Goal: Information Seeking & Learning: Learn about a topic

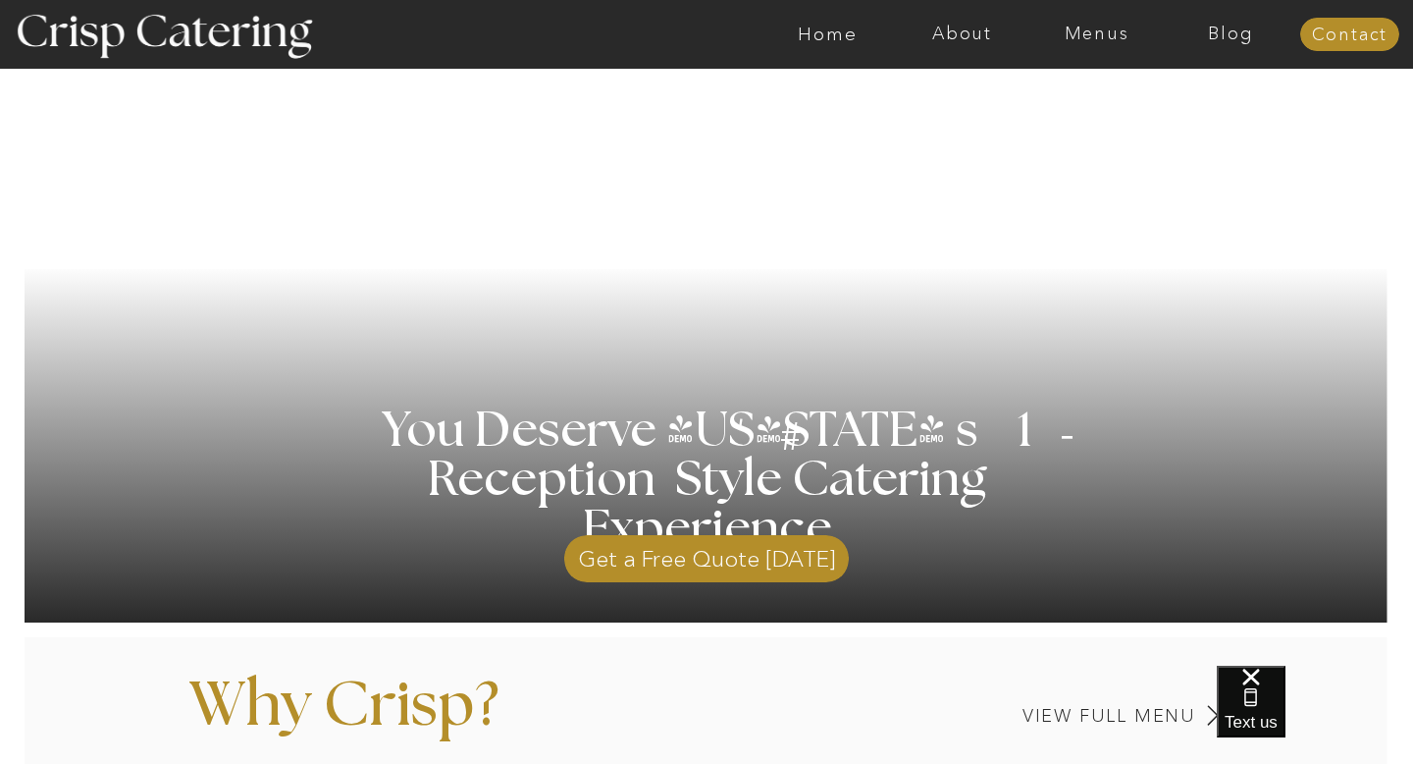
scroll to position [203, 0]
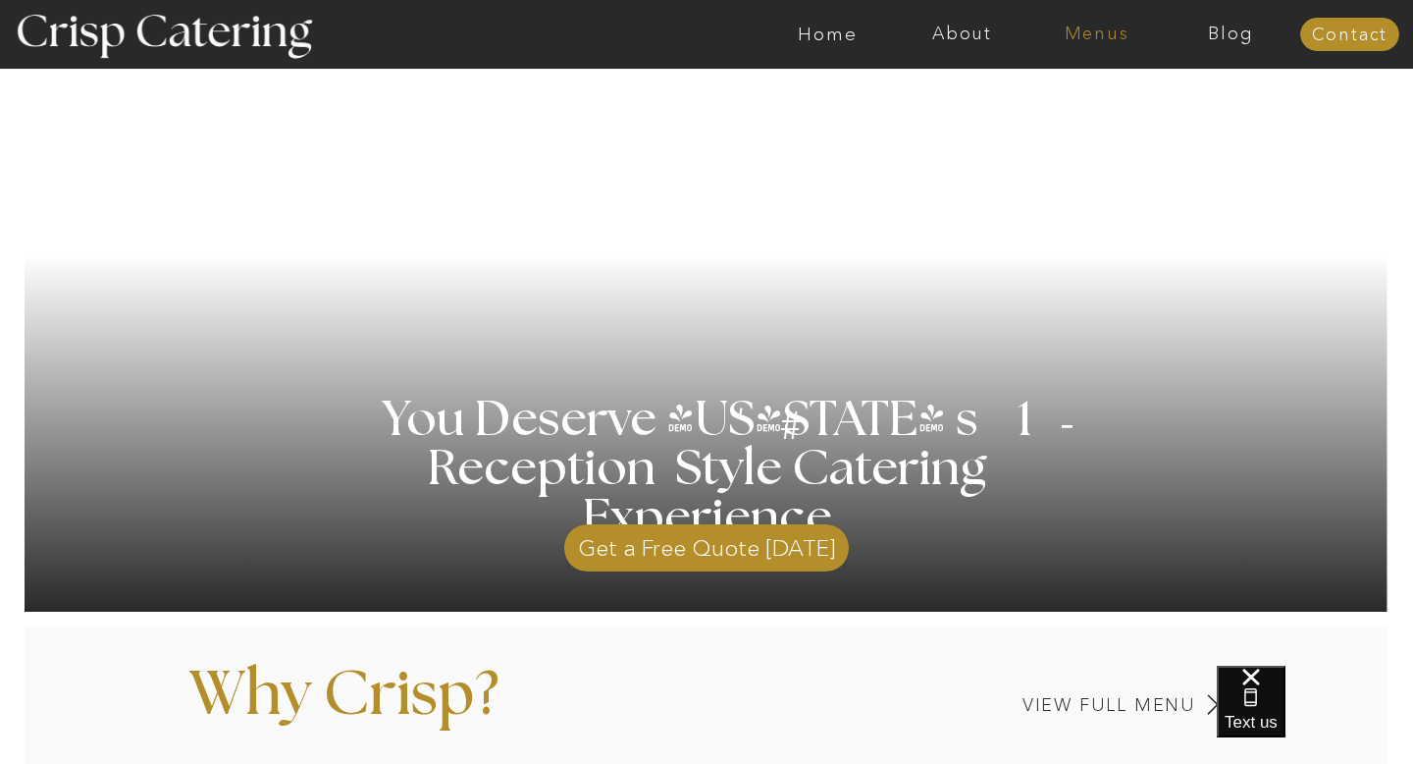
click at [1088, 35] on nav "Menus" at bounding box center [1097, 35] width 134 height 20
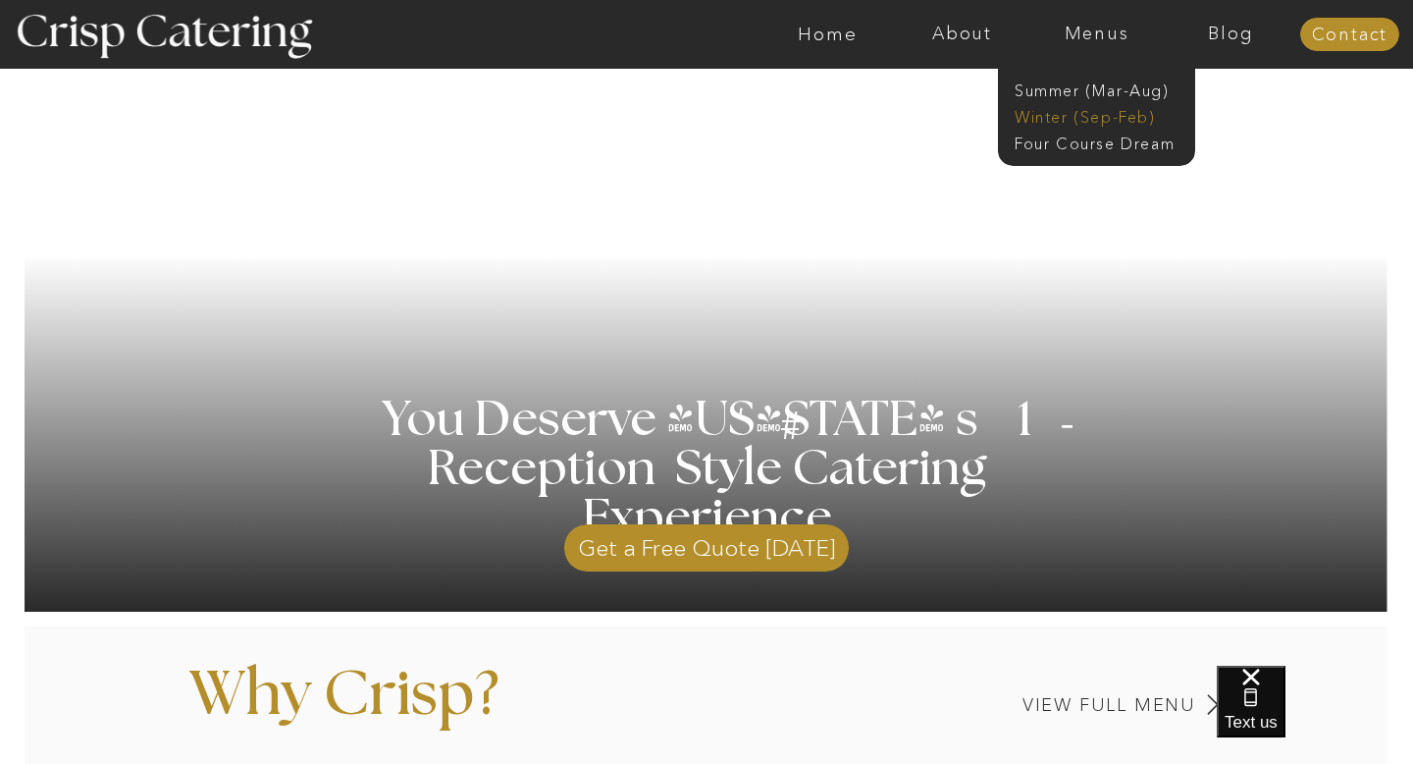
click at [1115, 112] on nav "Winter (Sep-Feb)" at bounding box center [1095, 115] width 161 height 19
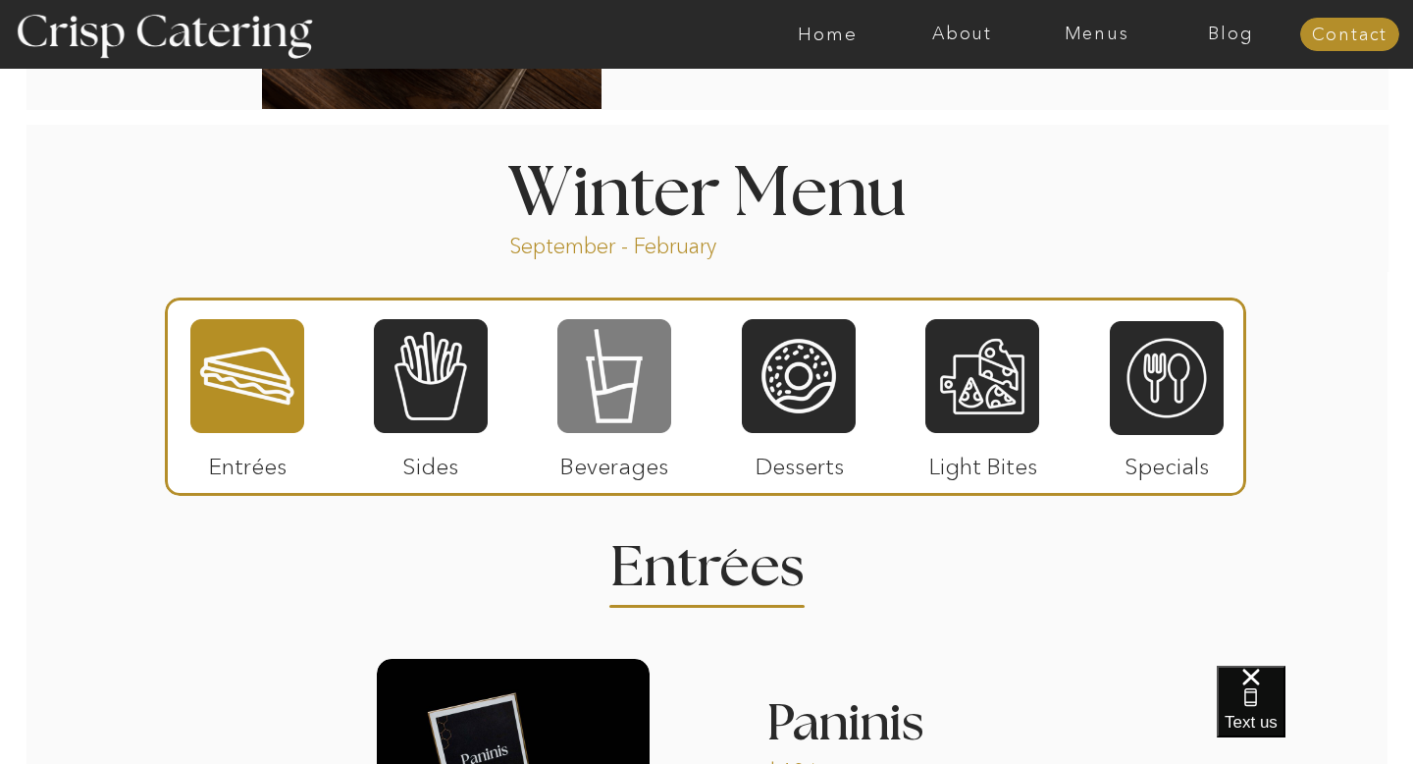
scroll to position [2078, 0]
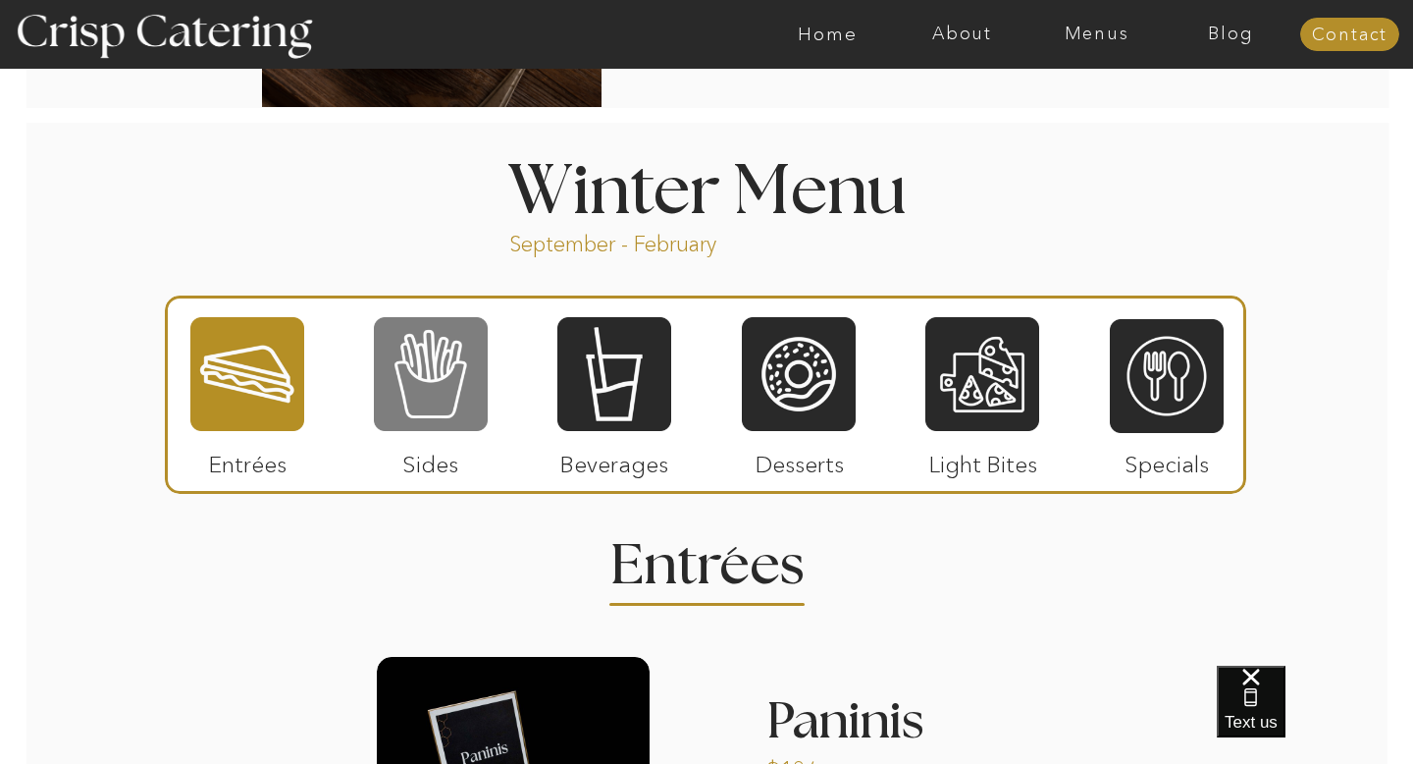
click at [412, 374] on div at bounding box center [431, 374] width 114 height 118
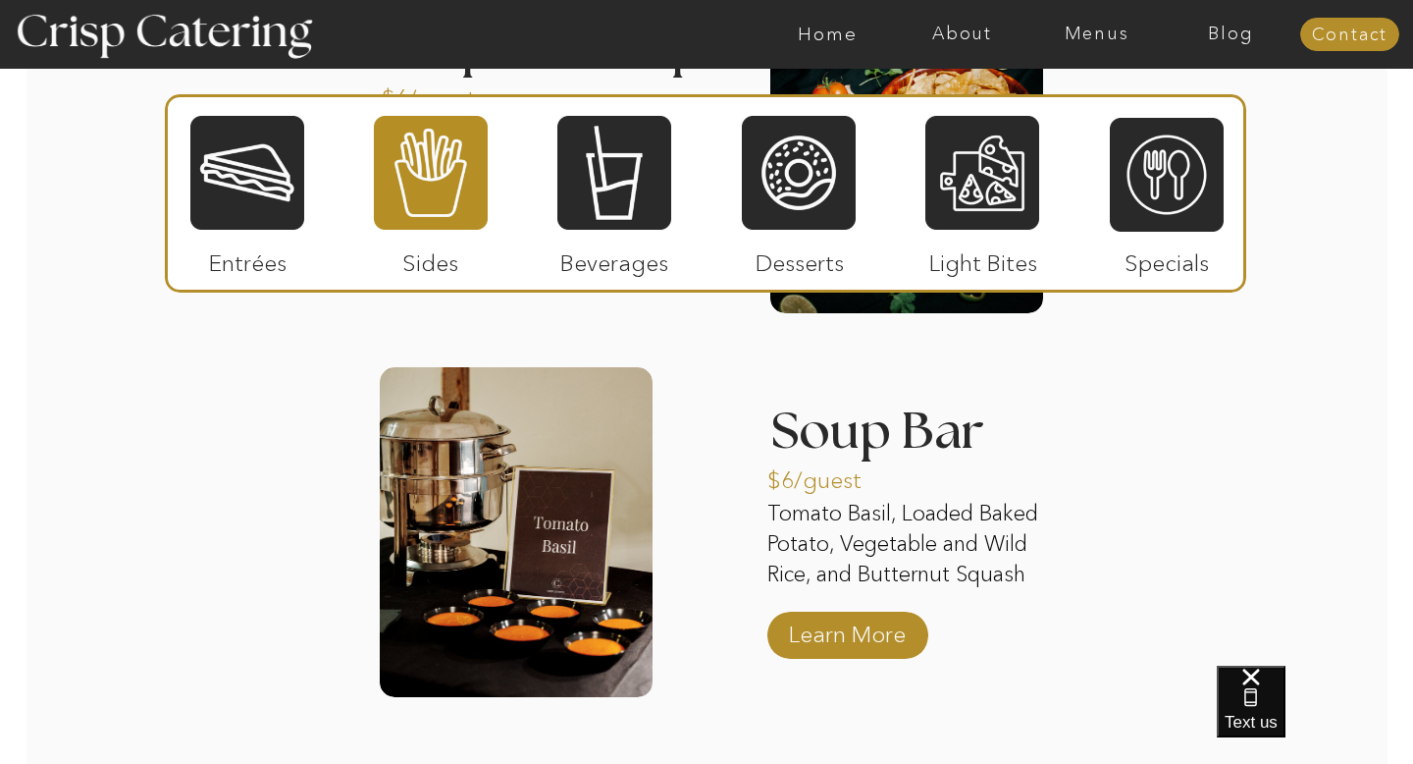
scroll to position [3512, 0]
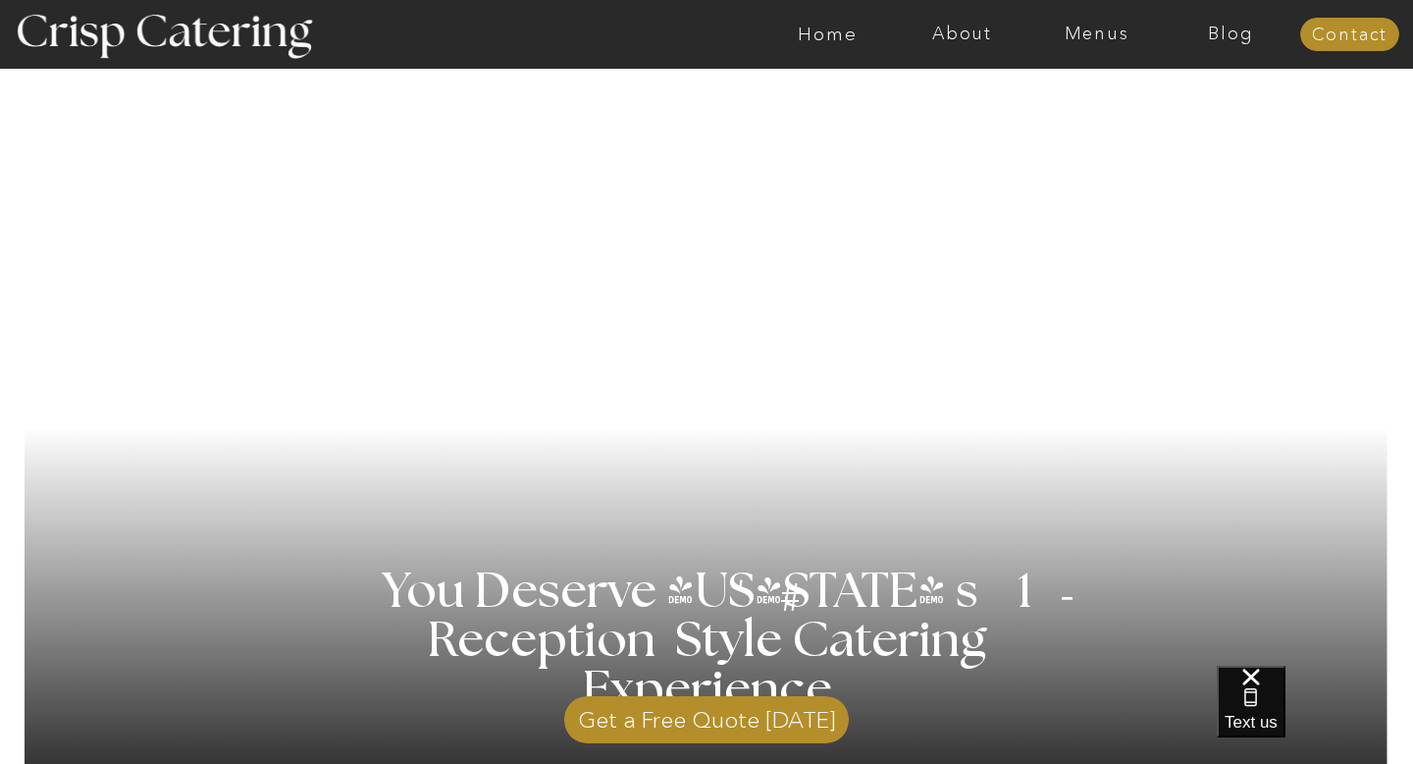
scroll to position [39, 0]
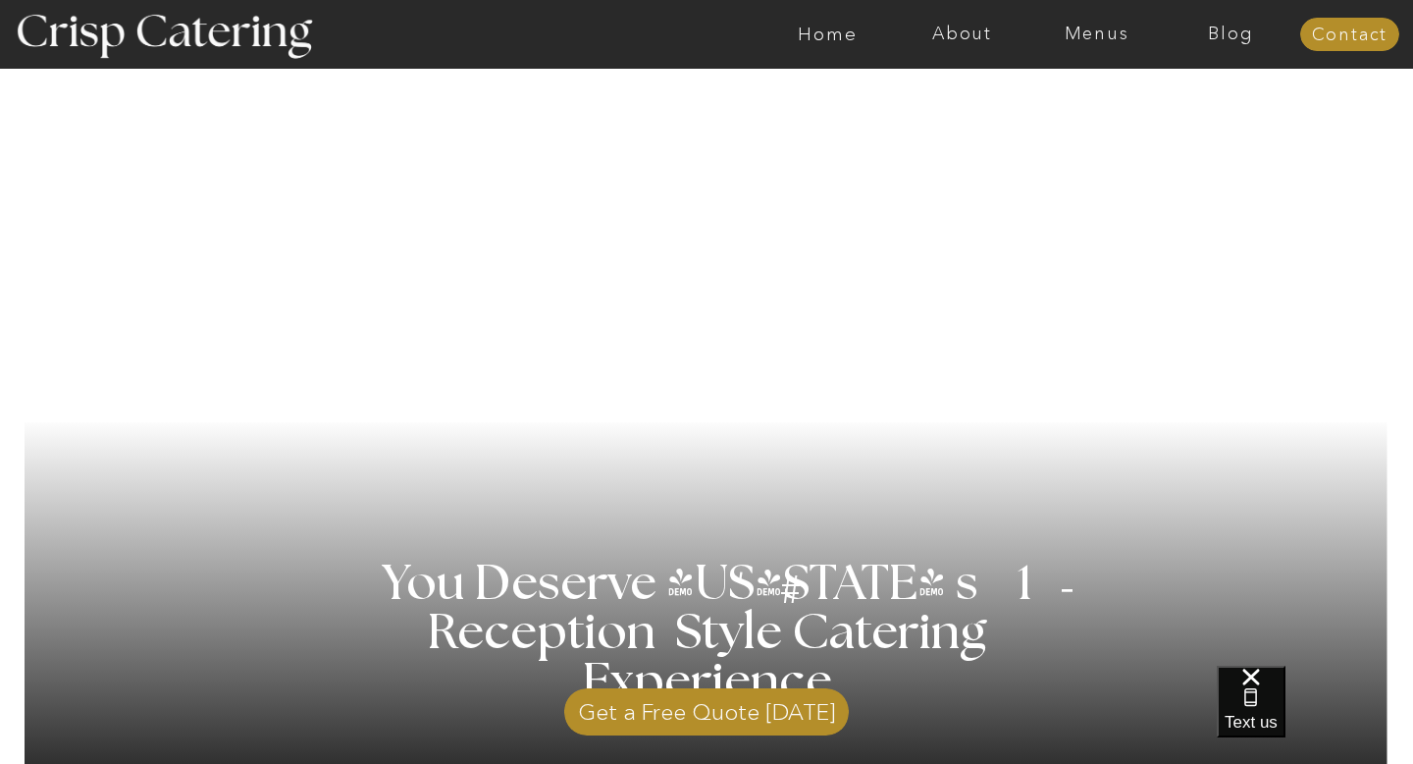
click at [1111, 51] on div at bounding box center [784, 34] width 3112 height 69
click at [1100, 37] on nav "Menus" at bounding box center [1097, 35] width 134 height 20
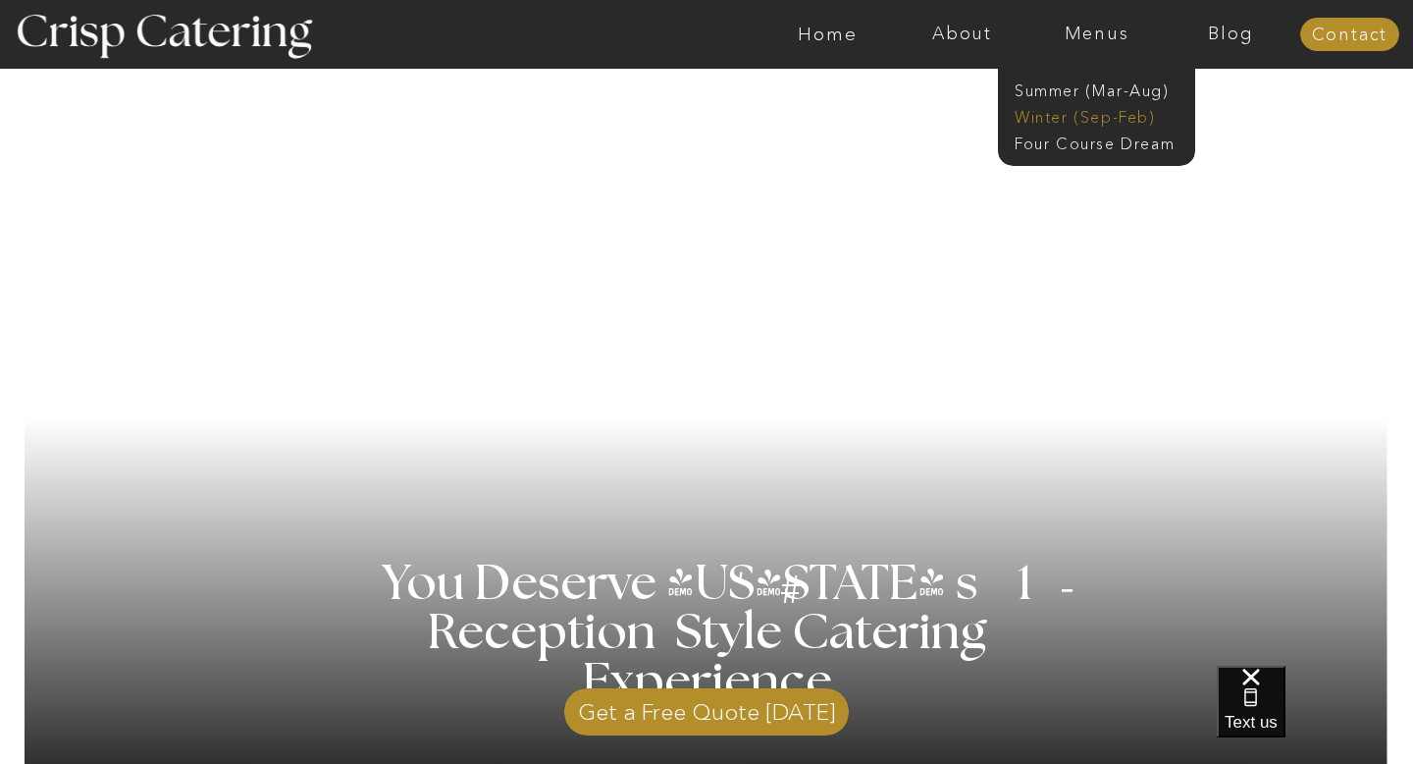
click at [1090, 120] on nav "Winter (Sep-Feb)" at bounding box center [1095, 115] width 161 height 19
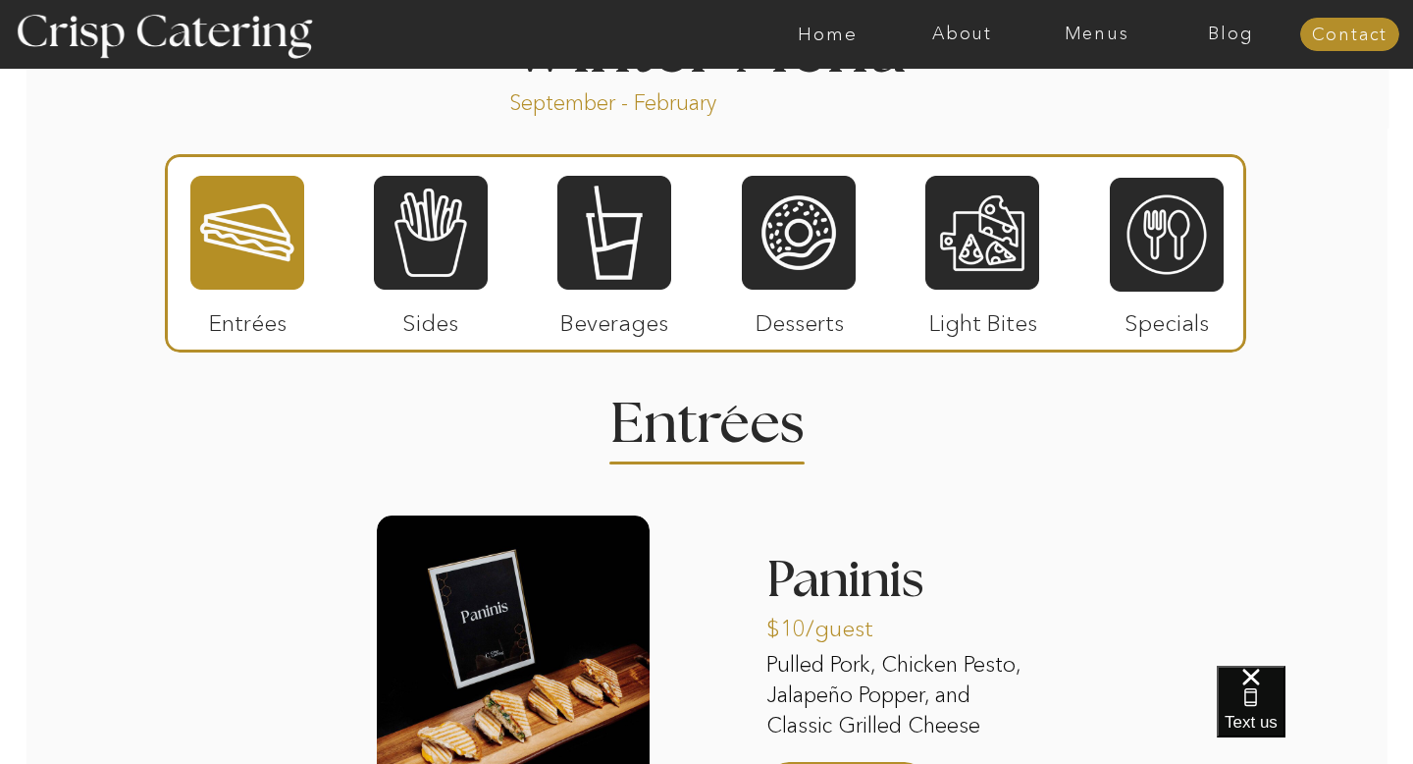
scroll to position [2269, 0]
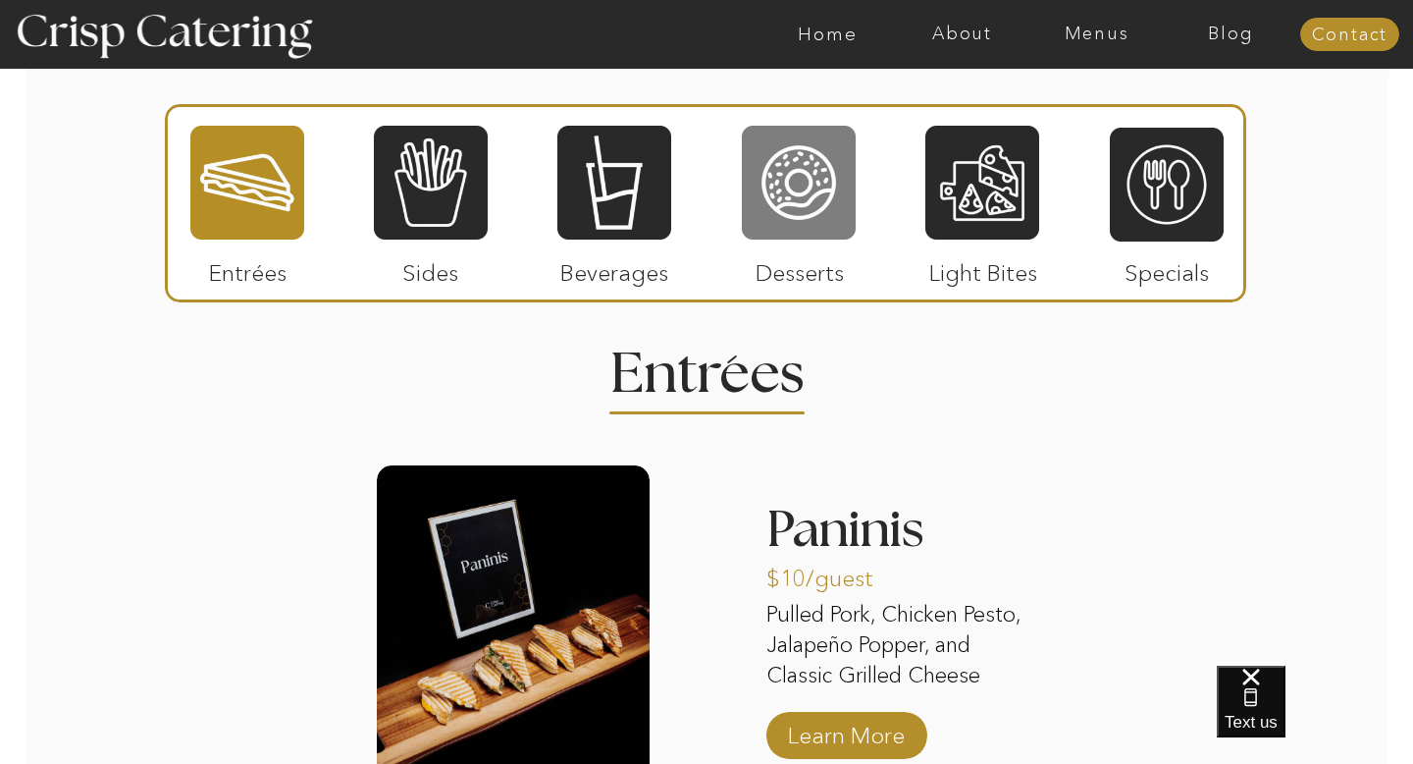
click at [785, 223] on div at bounding box center [799, 183] width 114 height 118
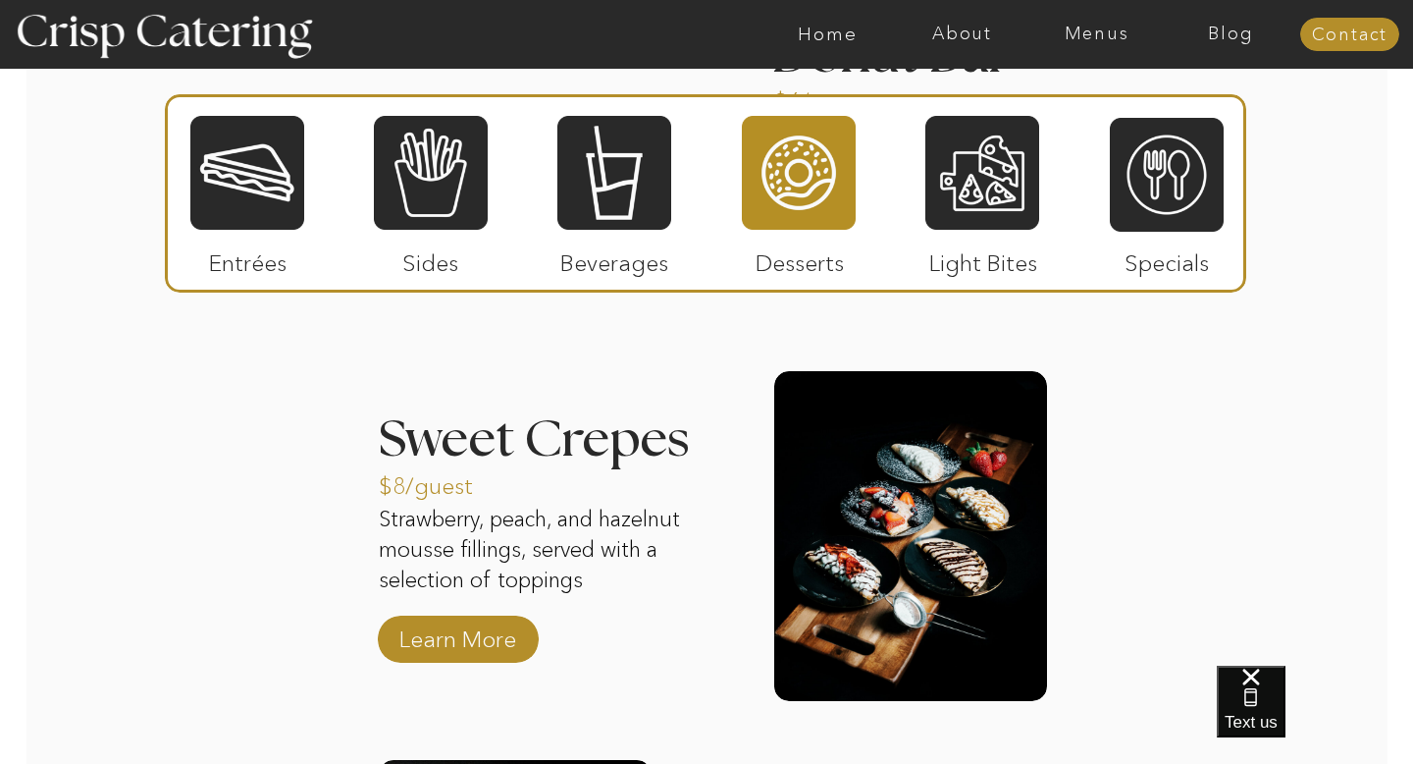
scroll to position [2724, 0]
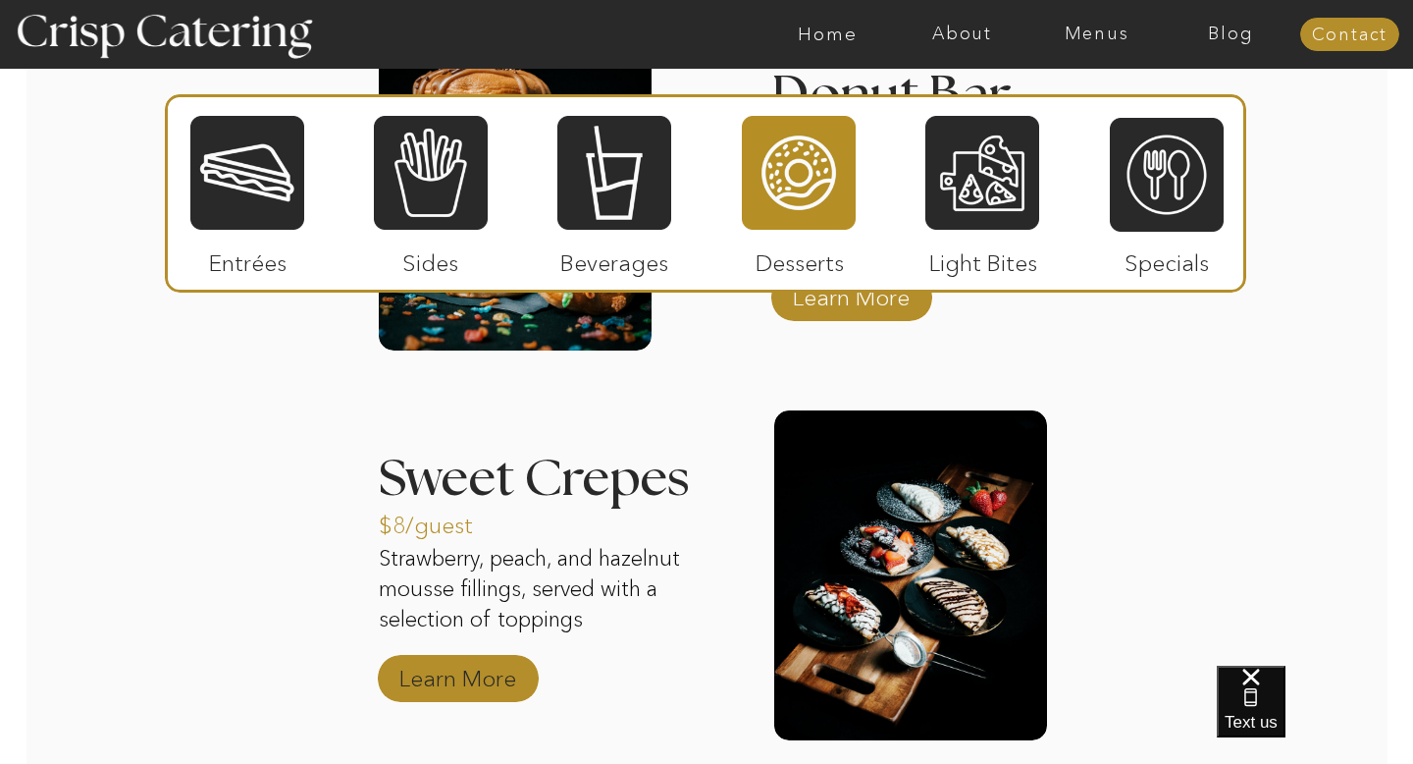
click at [466, 685] on p "Learn More" at bounding box center [458, 673] width 131 height 57
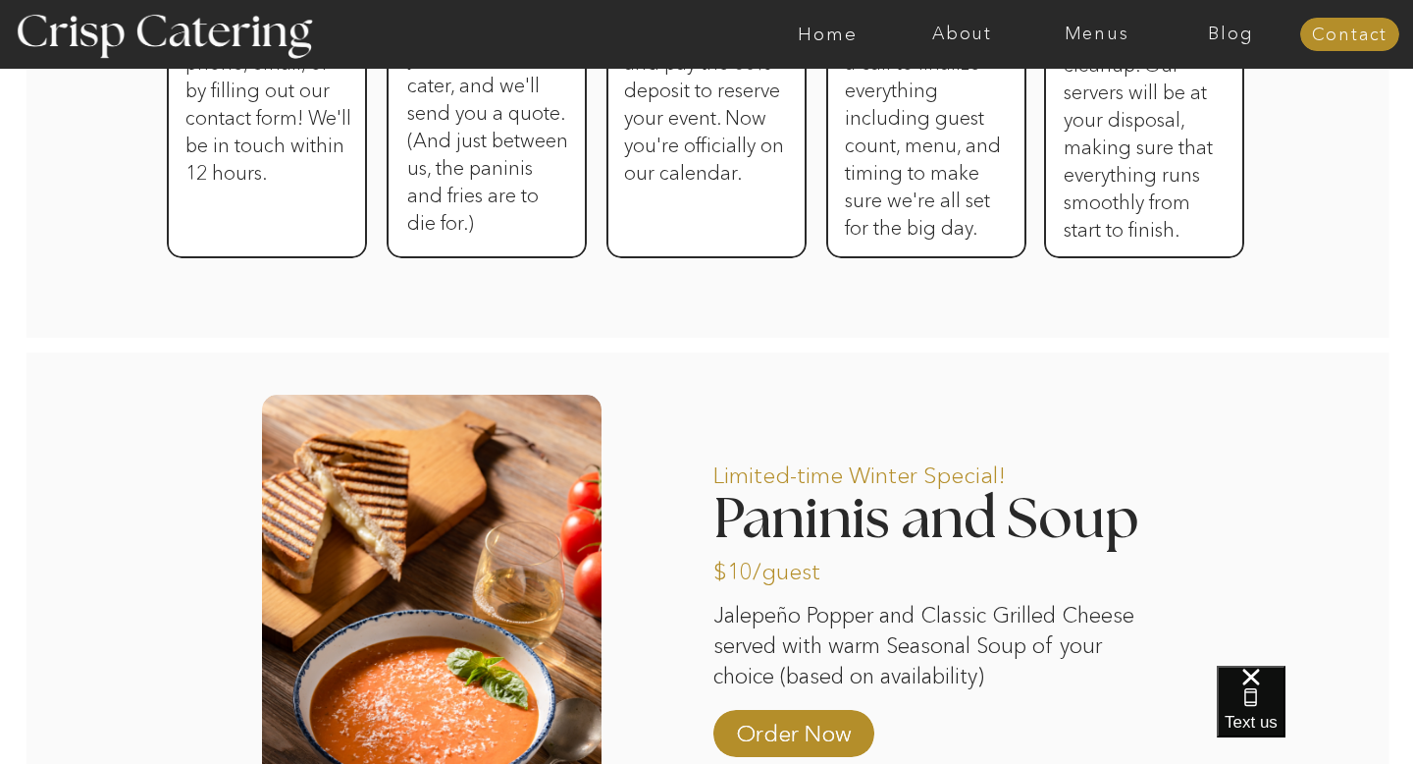
scroll to position [1413, 0]
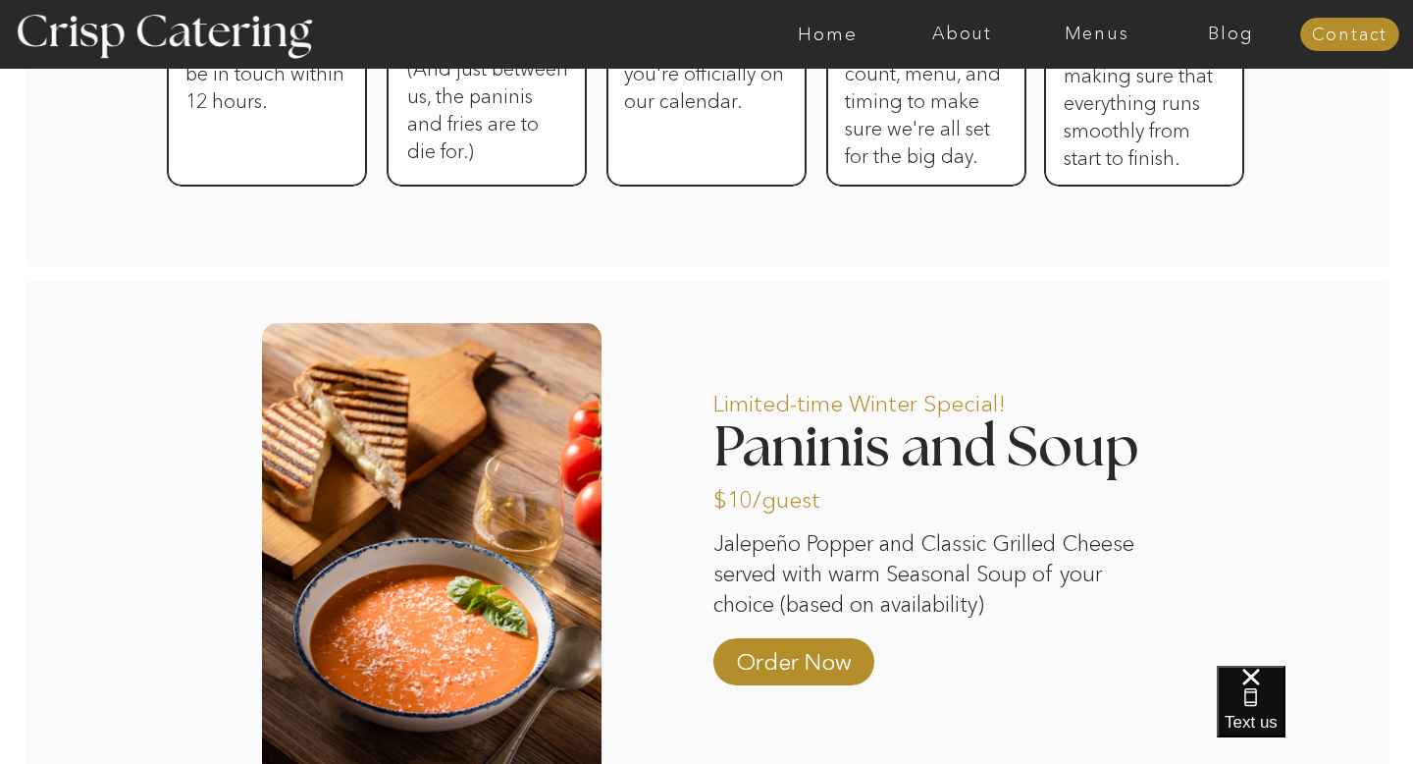
drag, startPoint x: 1105, startPoint y: 358, endPoint x: 1145, endPoint y: 109, distance: 252.5
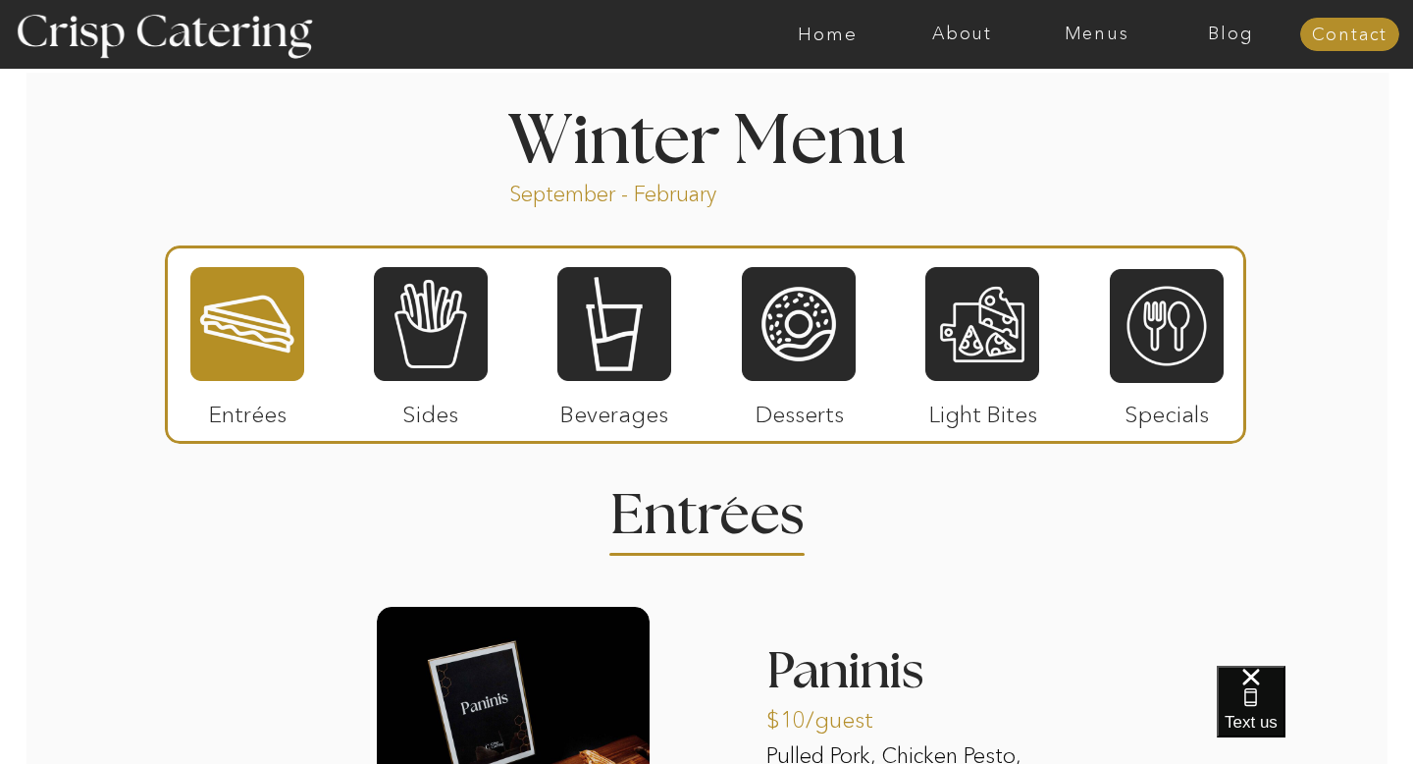
scroll to position [2126, 0]
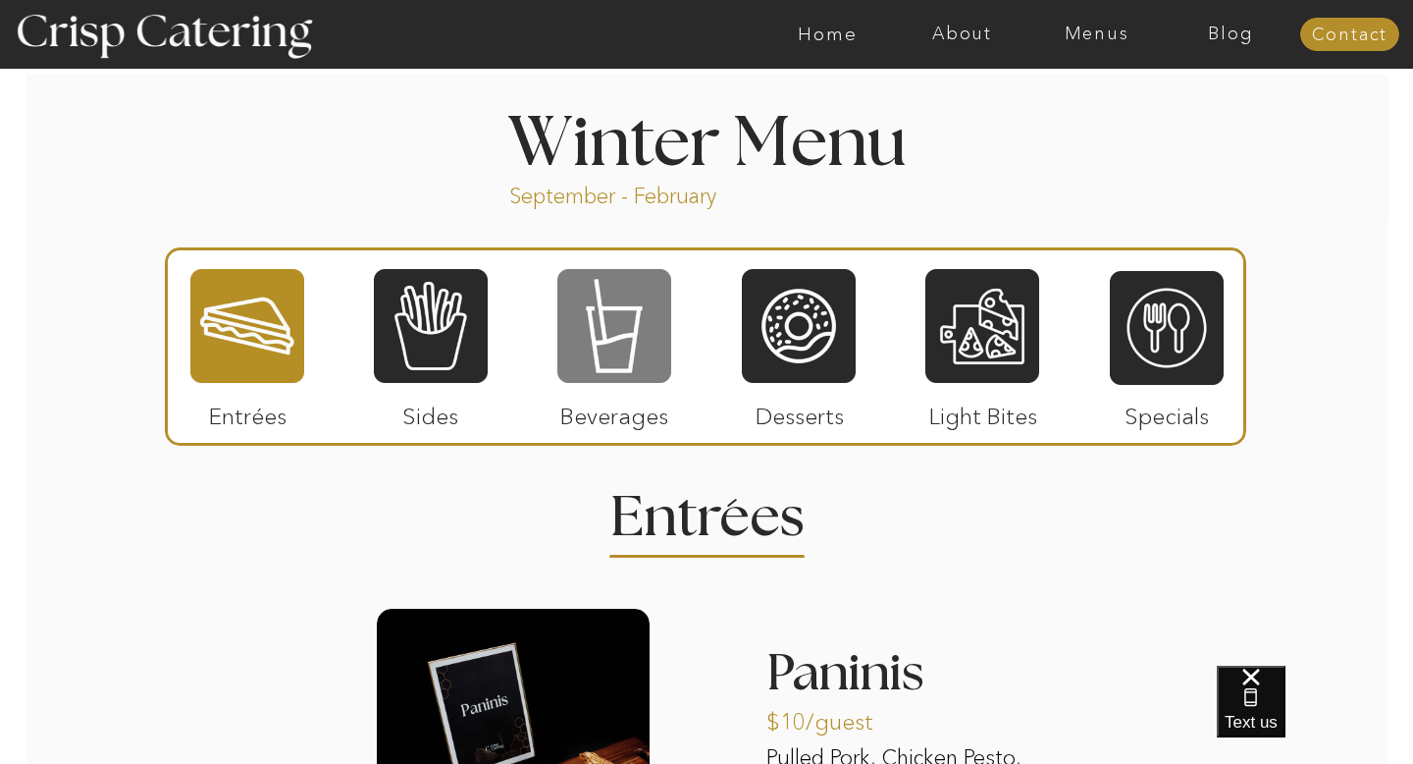
click at [603, 331] on div at bounding box center [614, 326] width 114 height 118
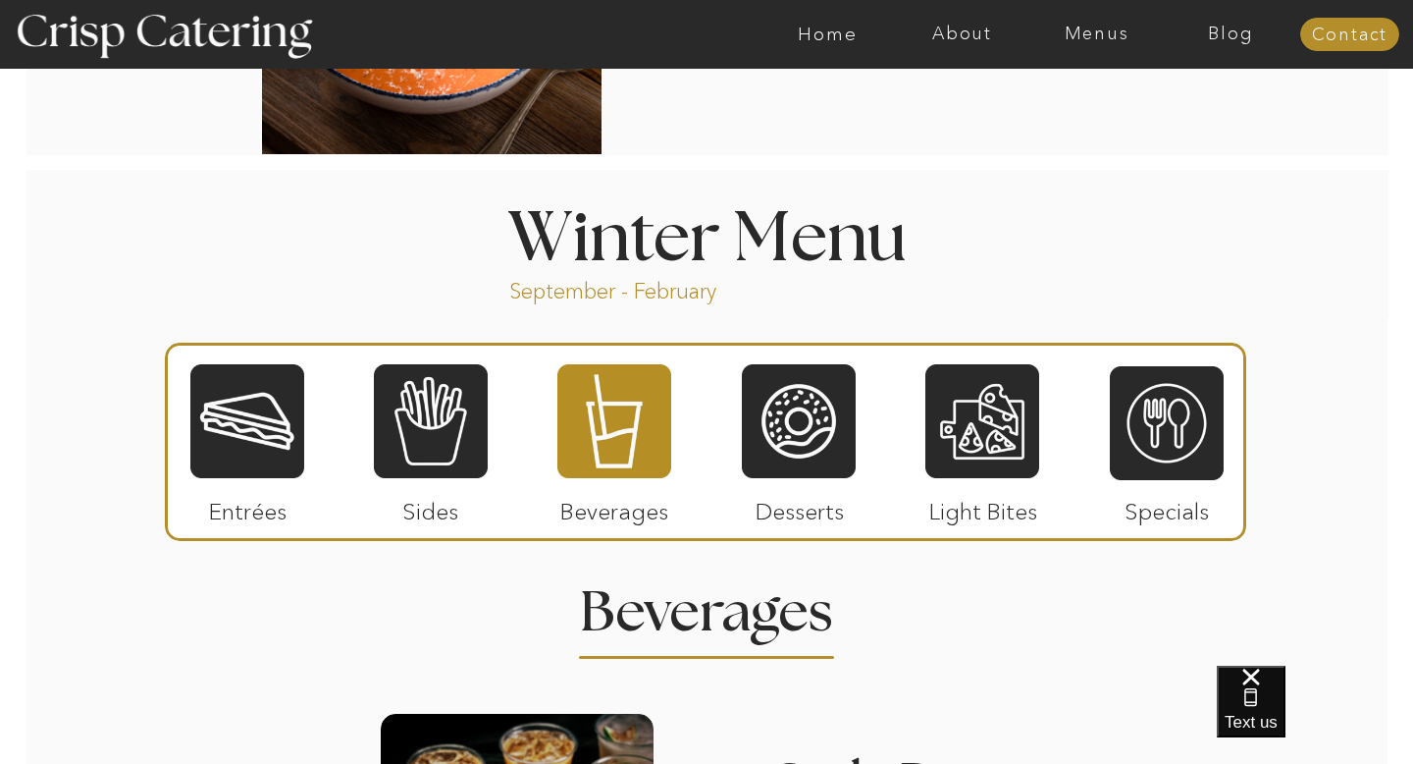
scroll to position [2040, 0]
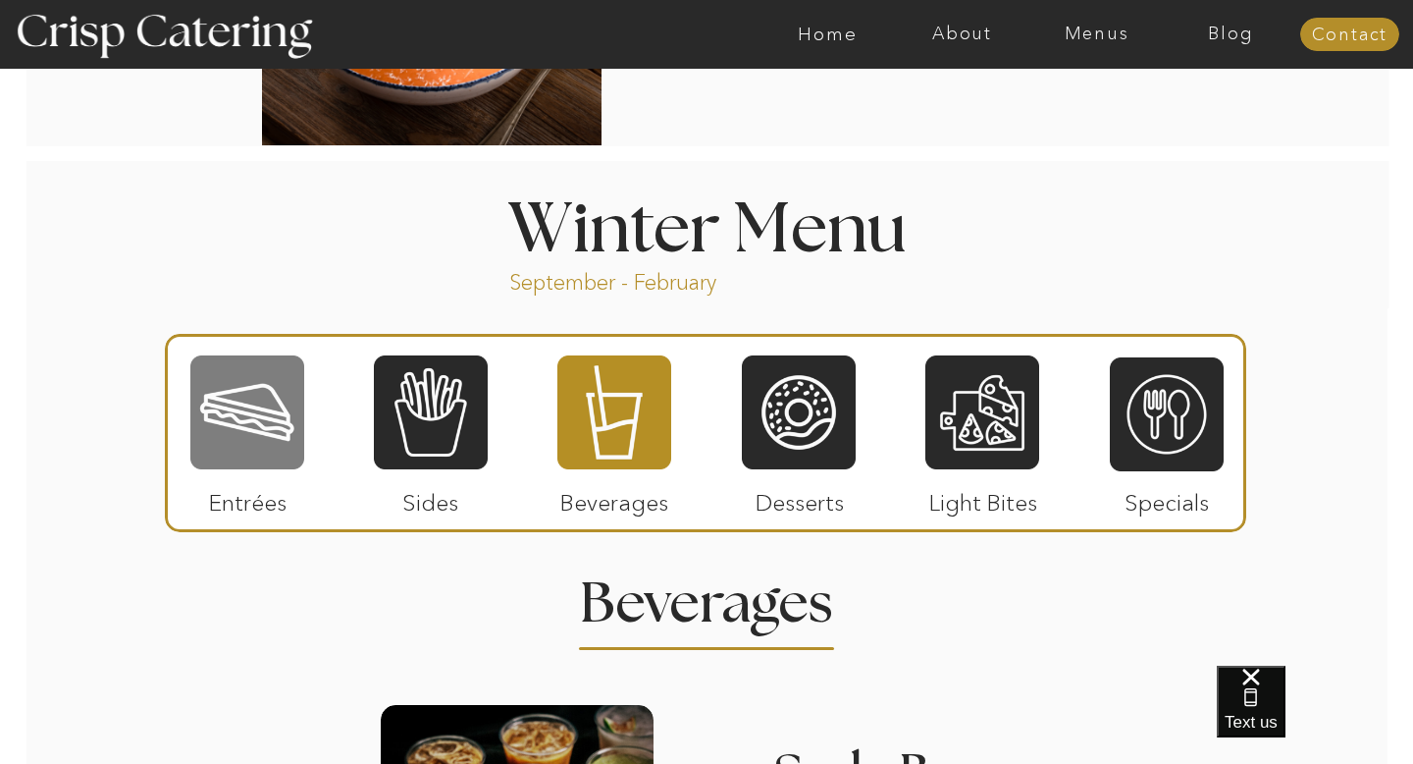
click at [264, 407] on div at bounding box center [247, 412] width 114 height 118
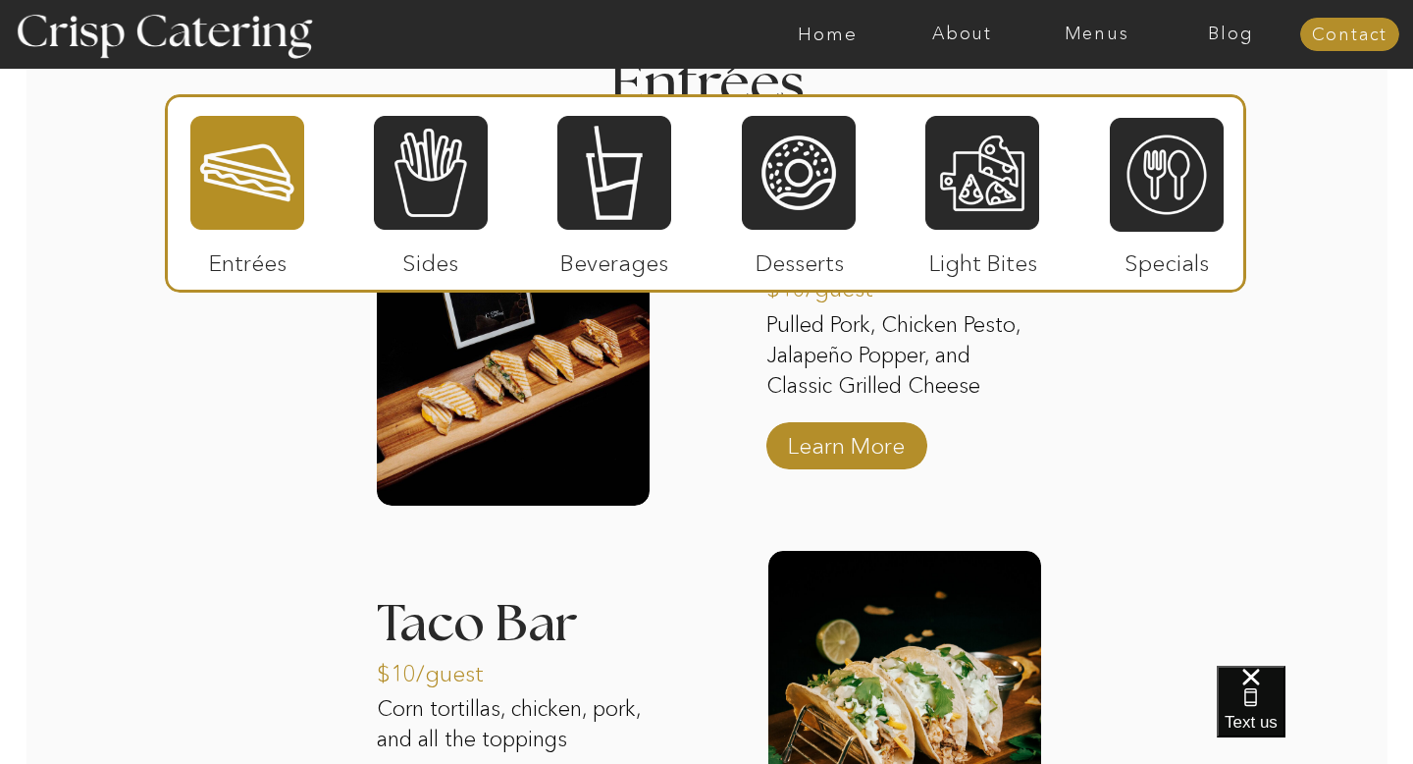
scroll to position [2551, 0]
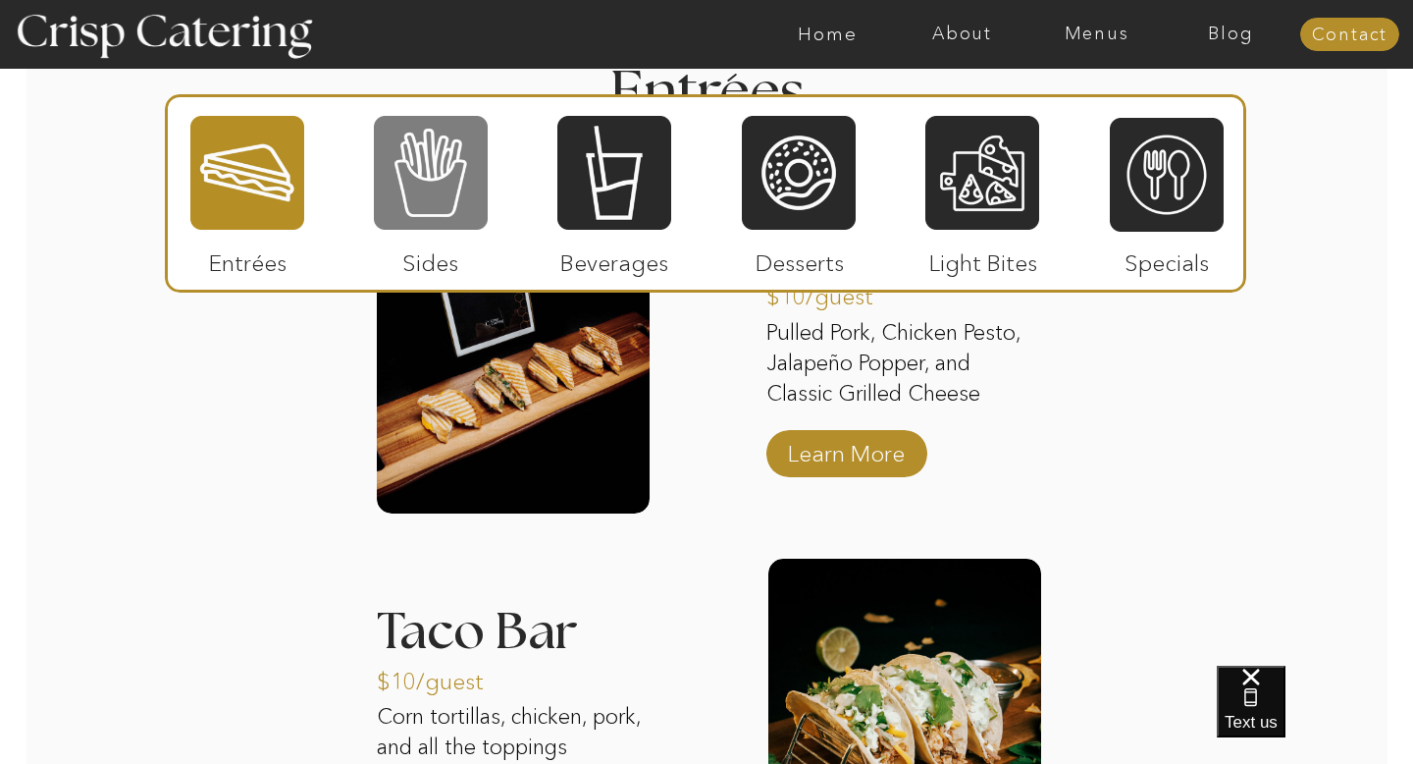
click at [465, 192] on div at bounding box center [431, 173] width 114 height 118
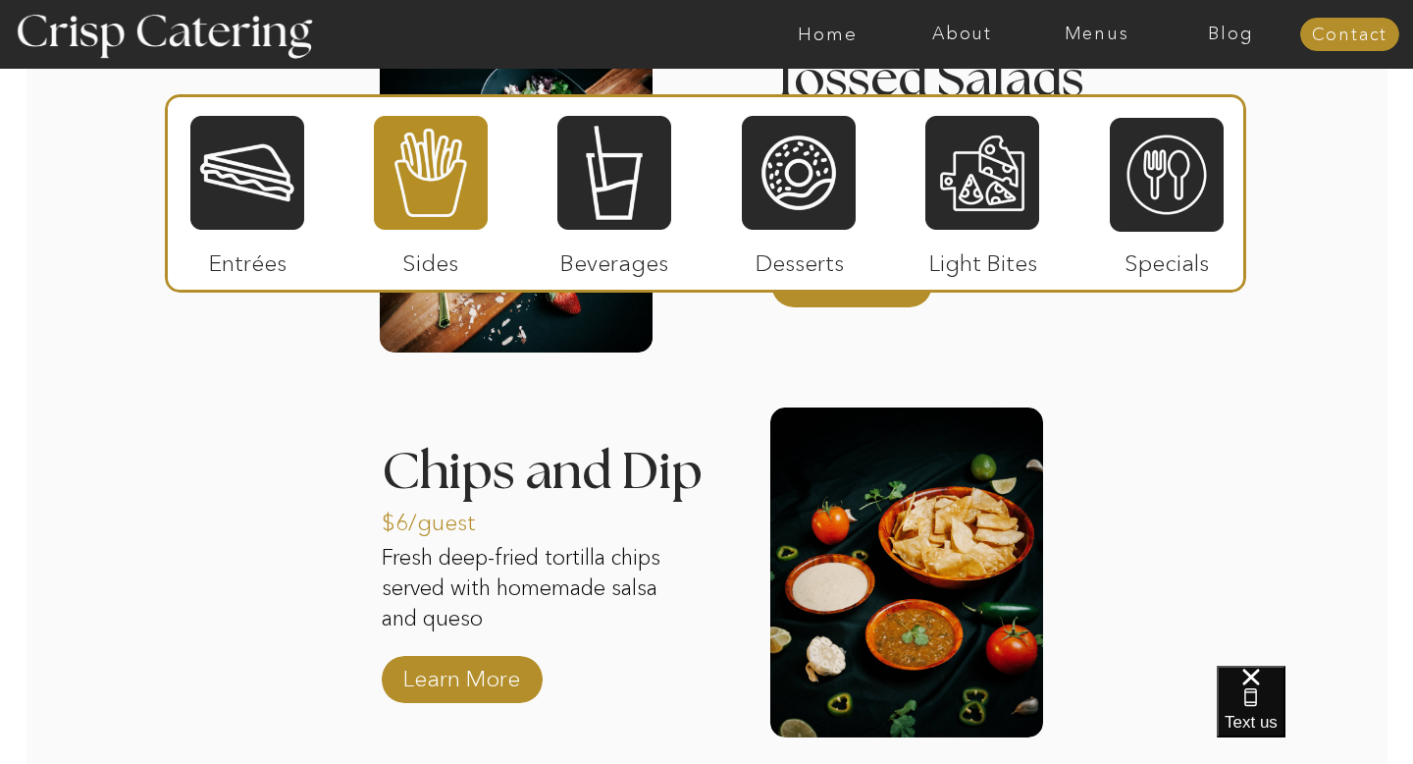
scroll to position [3102, 0]
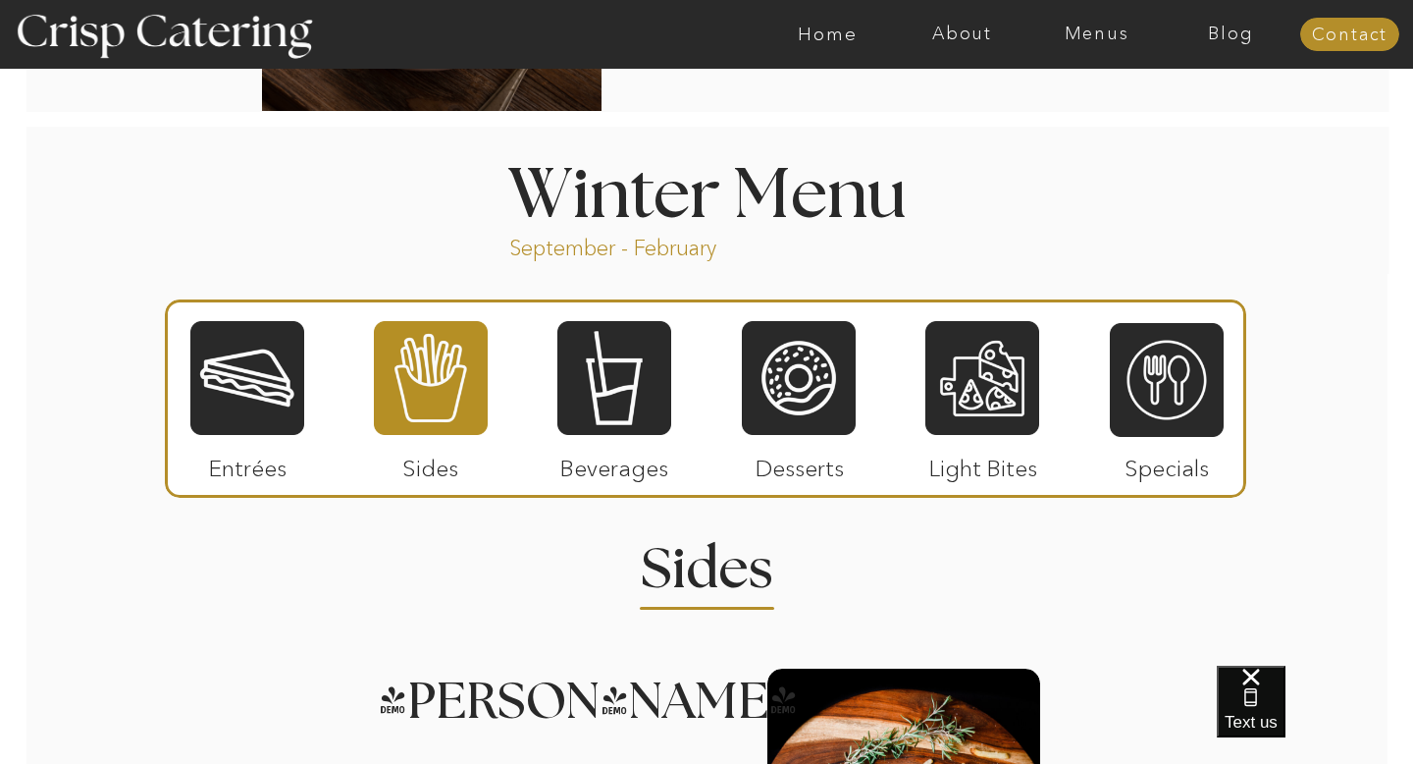
scroll to position [2063, 0]
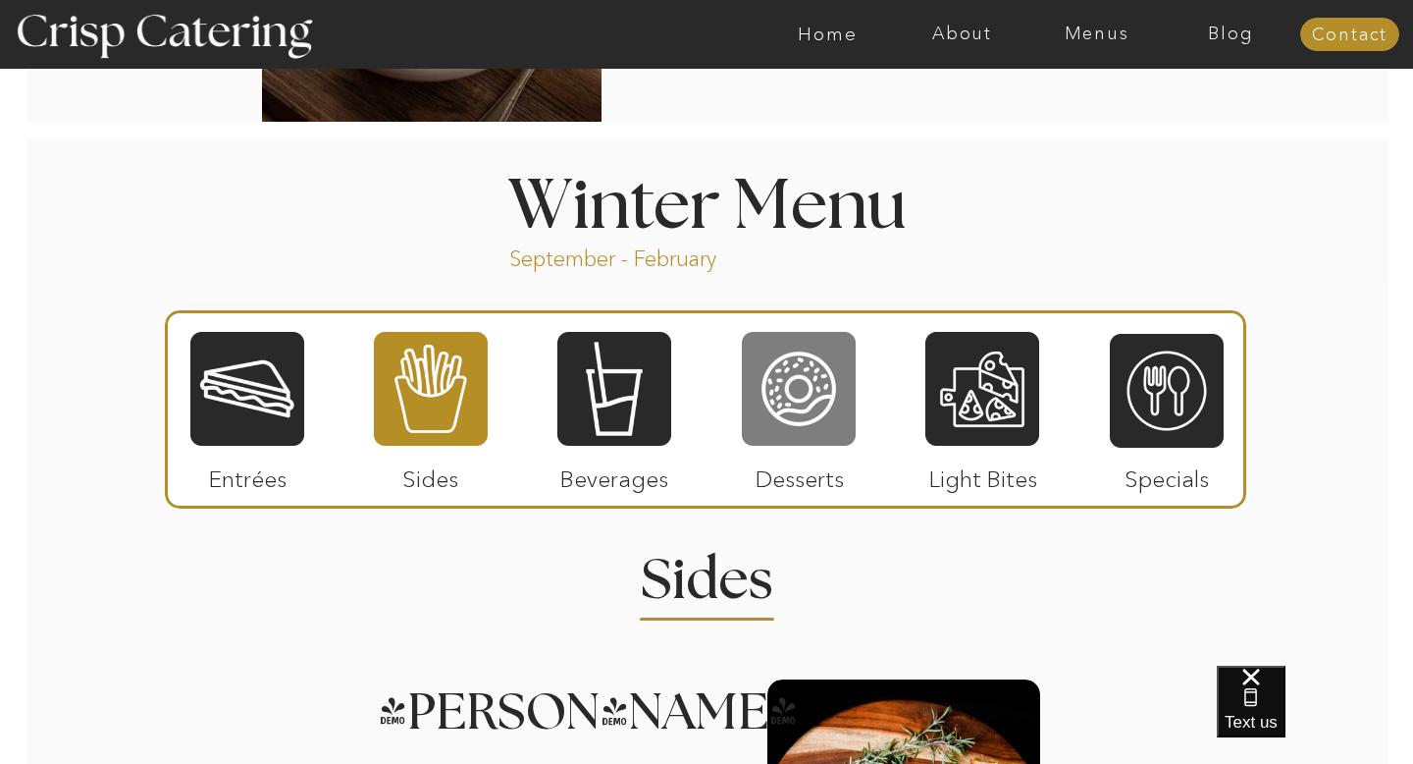
click at [775, 384] on div at bounding box center [799, 389] width 114 height 118
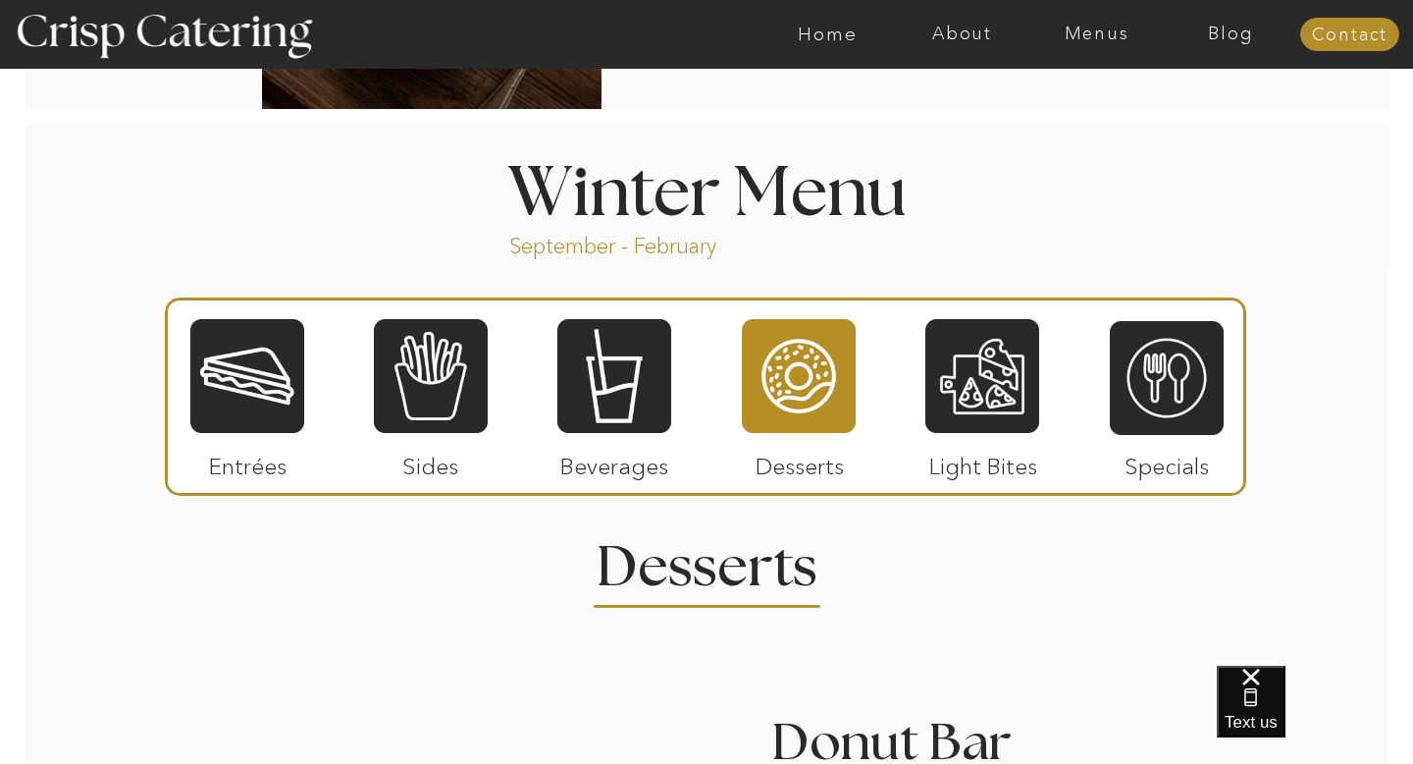
scroll to position [2070, 0]
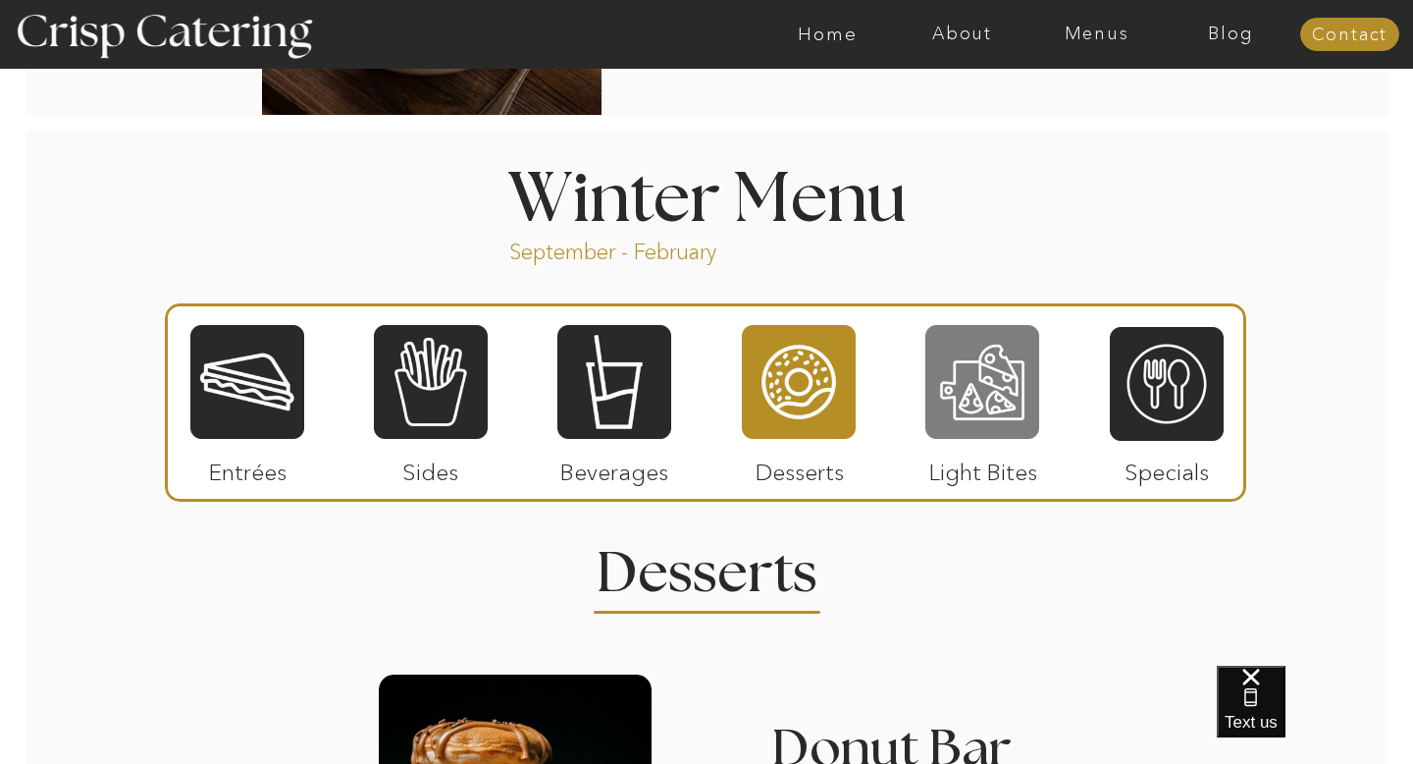
click at [952, 359] on div at bounding box center [983, 382] width 114 height 118
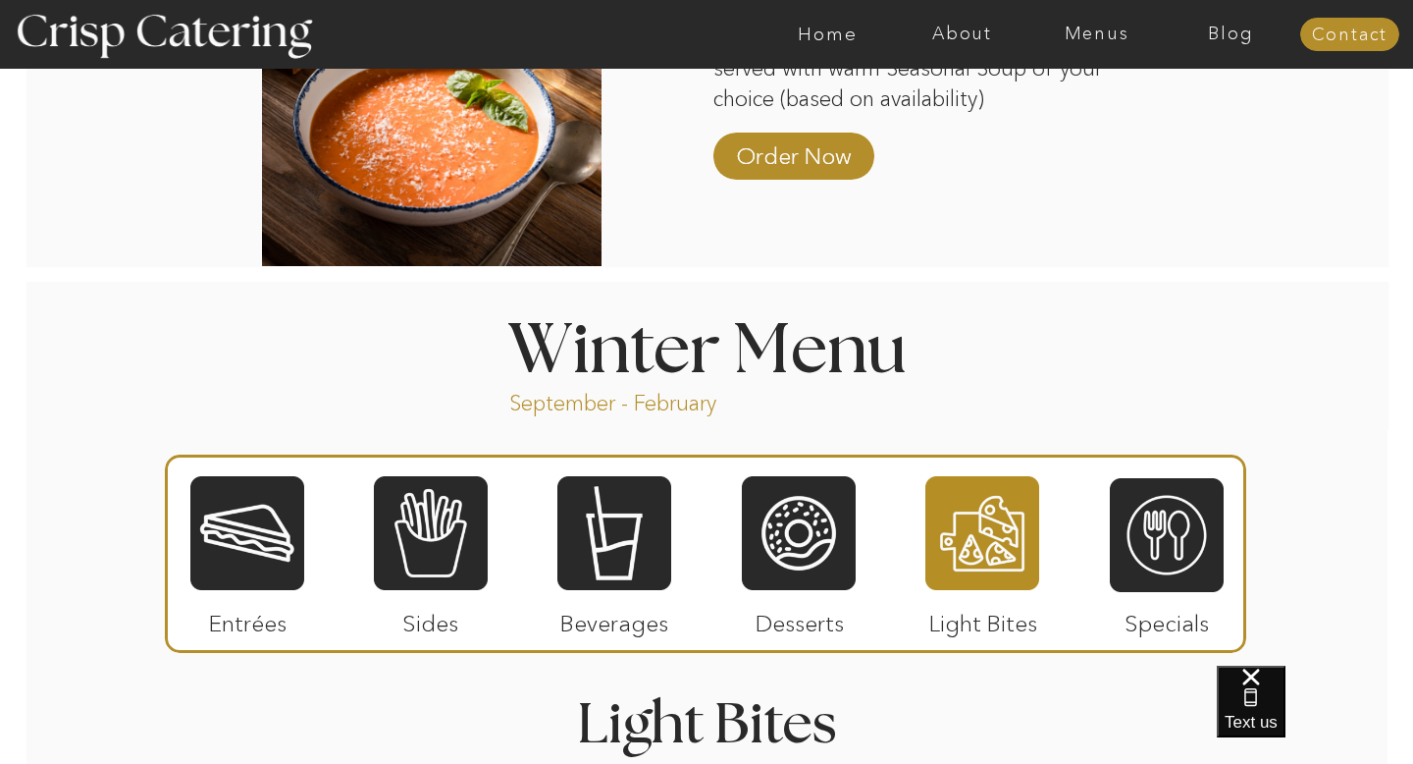
scroll to position [1913, 0]
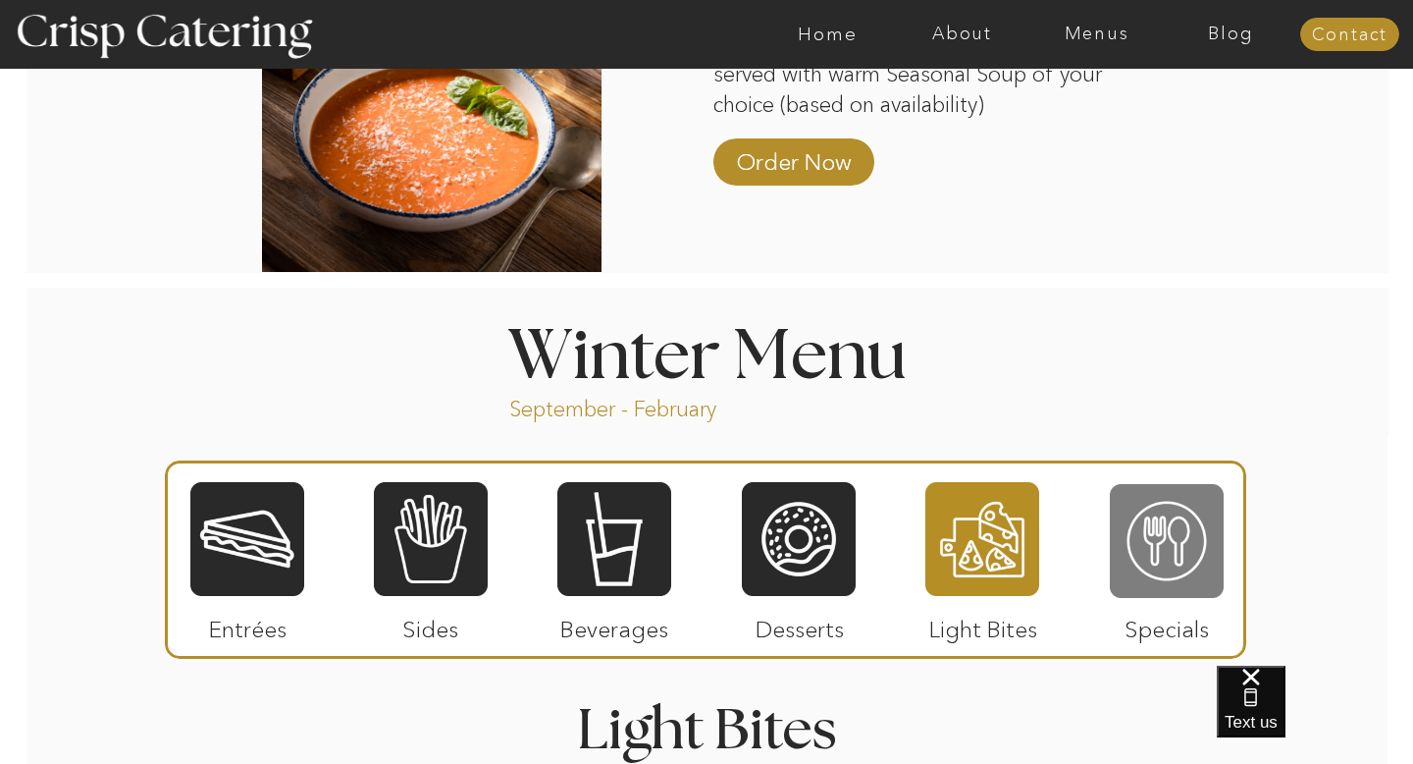
click at [1178, 535] on div at bounding box center [1167, 541] width 114 height 118
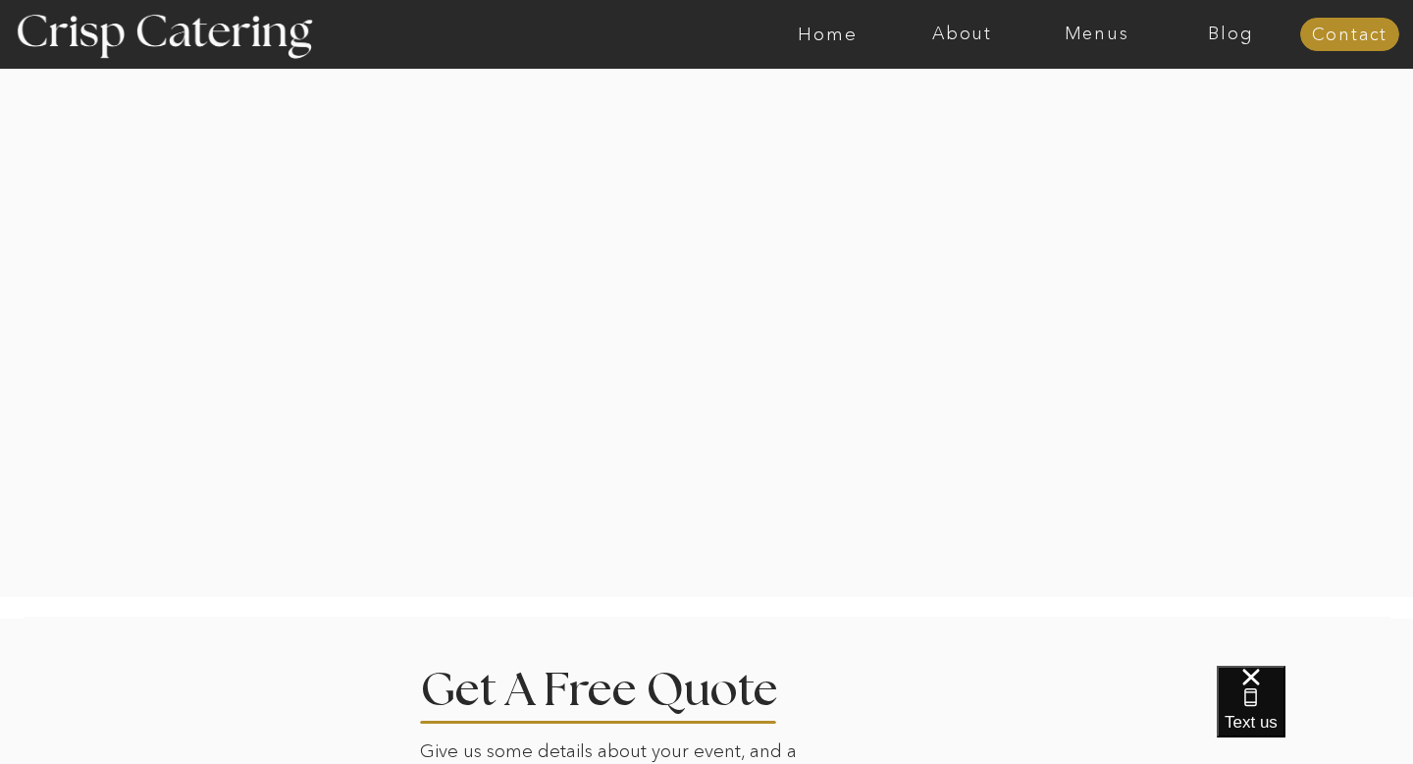
scroll to position [3568, 0]
